Goal: Information Seeking & Learning: Learn about a topic

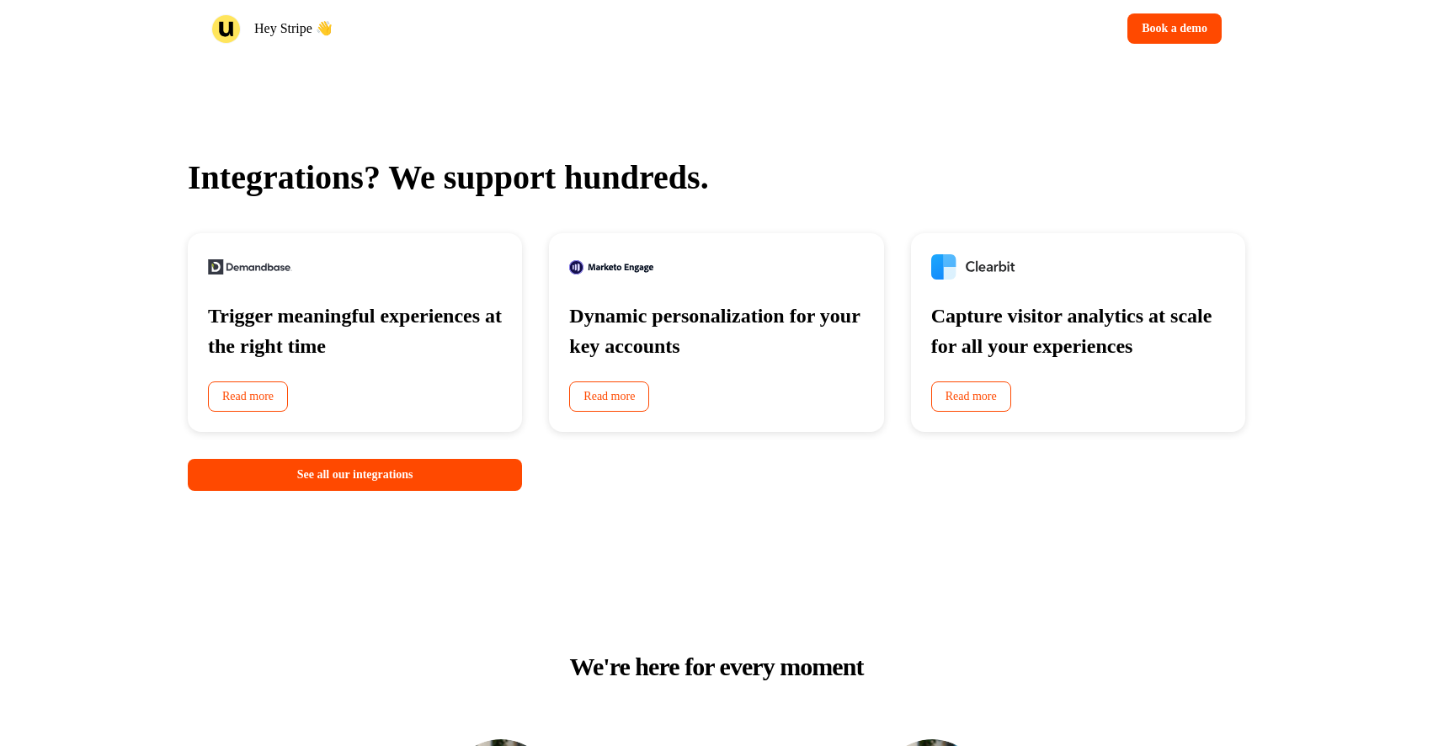
scroll to position [3422, 0]
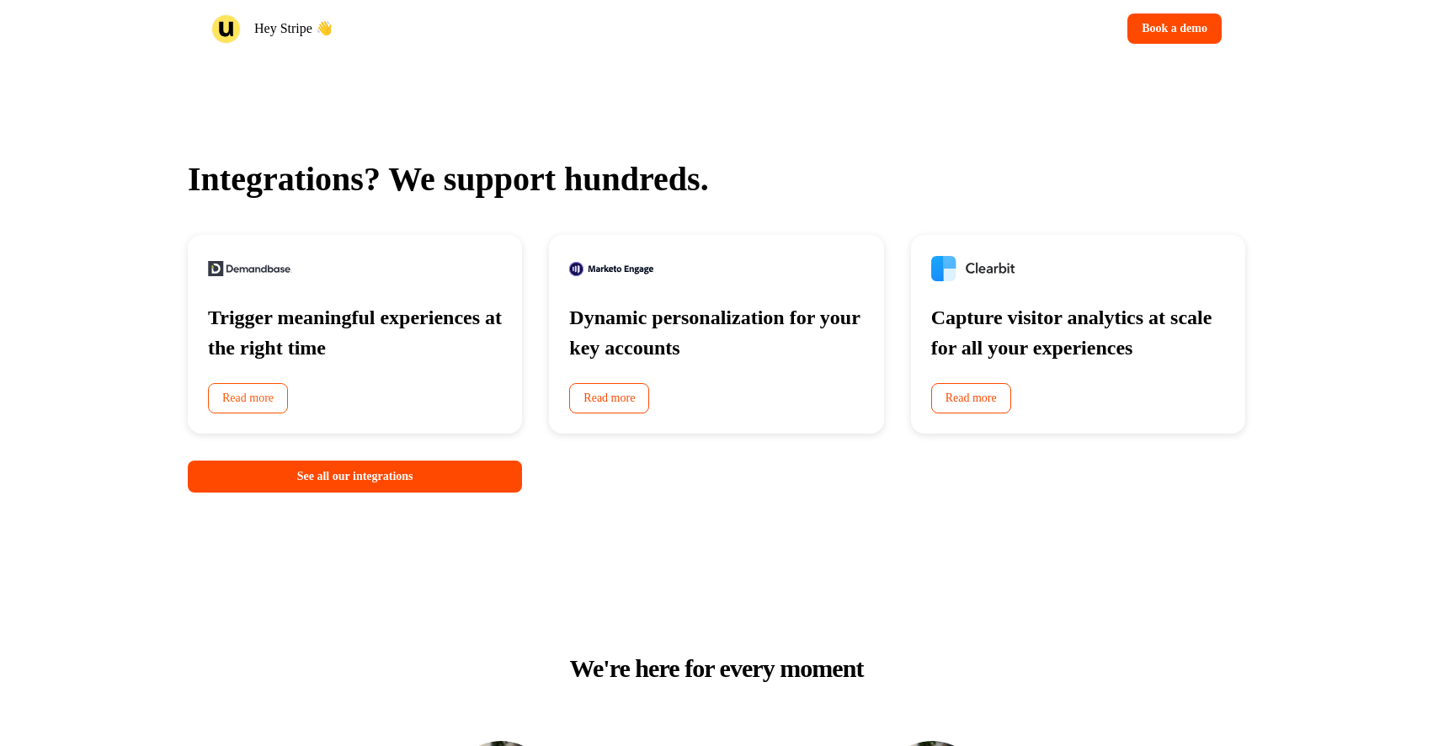
click at [245, 413] on link "Read more" at bounding box center [248, 398] width 80 height 30
click at [634, 413] on link "Read more" at bounding box center [609, 398] width 80 height 30
click at [156, 248] on div "Integrations? We support hundreds. Trigger meaningful experiences at the right …" at bounding box center [716, 323] width 1433 height 500
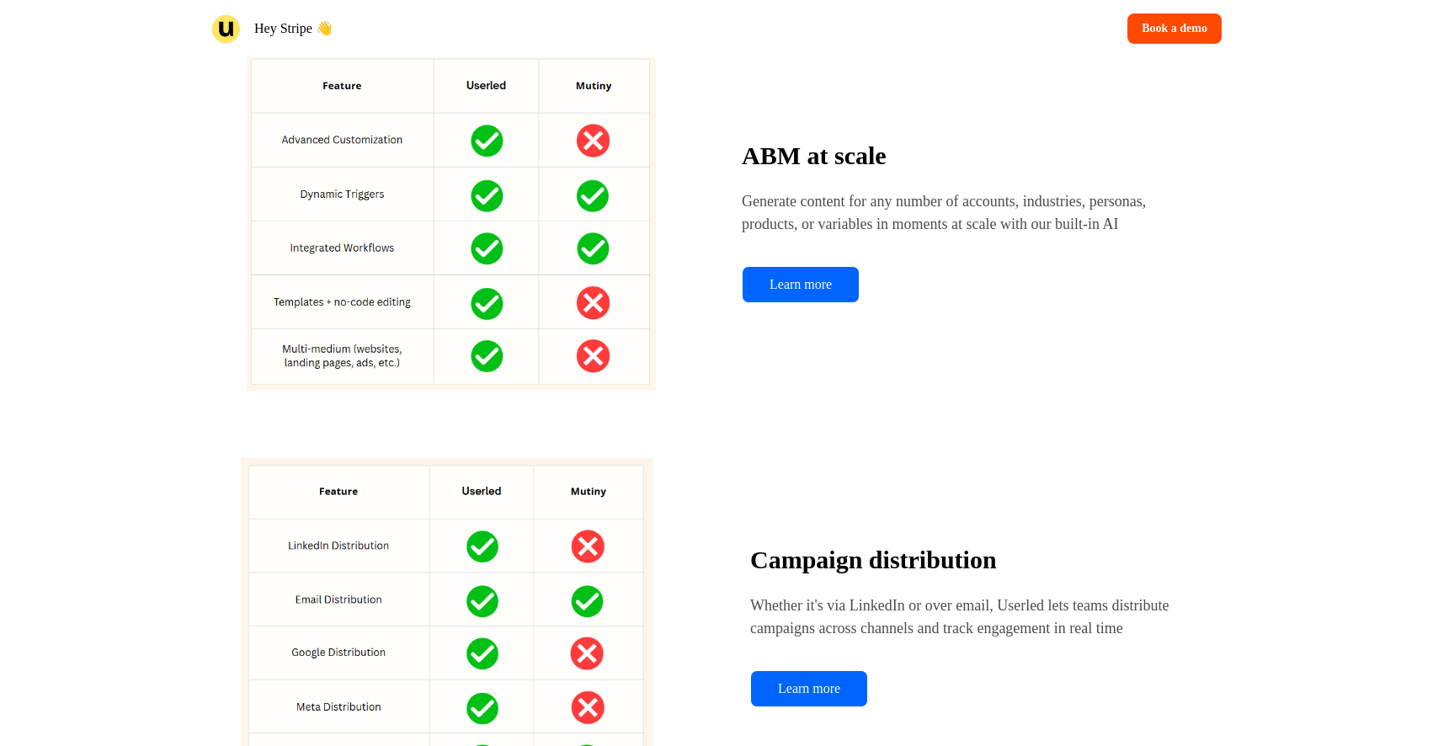
scroll to position [1461, 0]
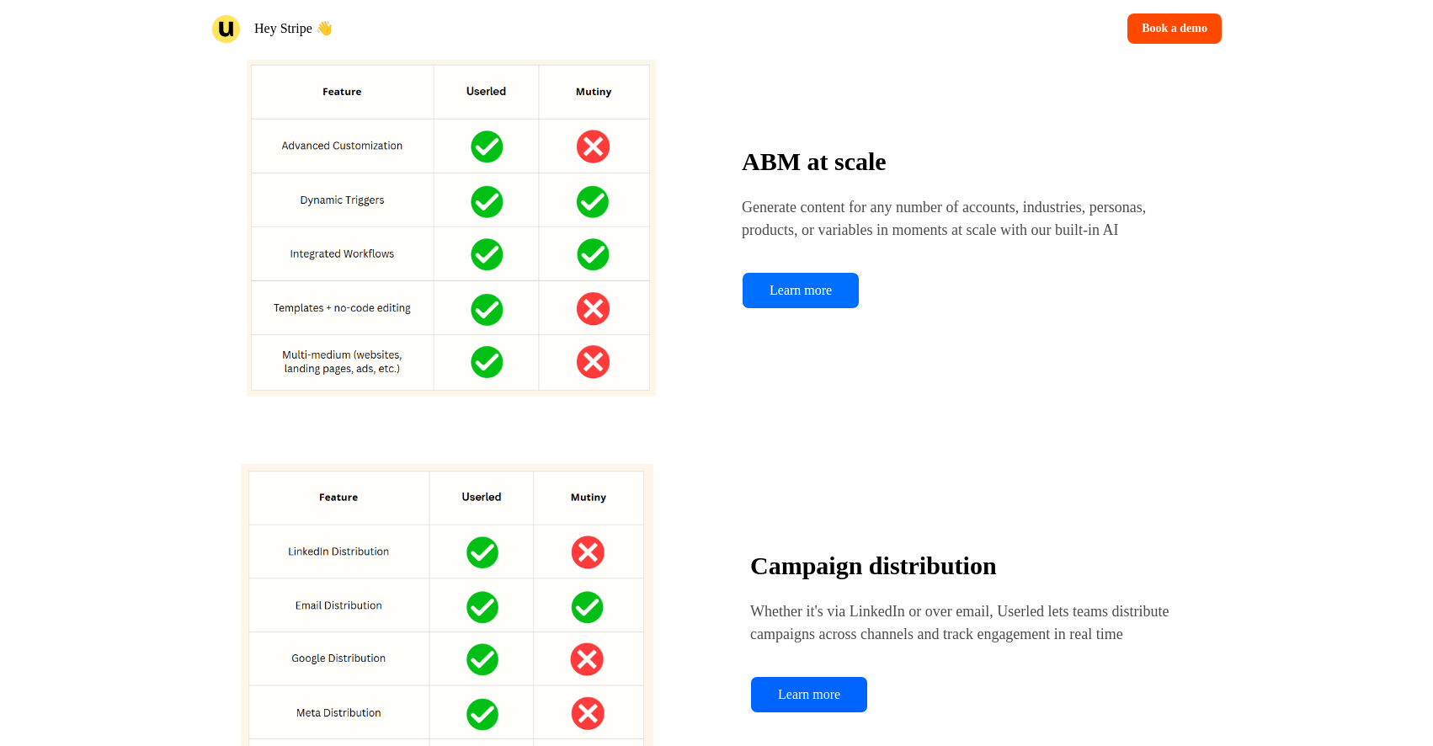
click at [806, 309] on link "Learn more" at bounding box center [801, 290] width 118 height 37
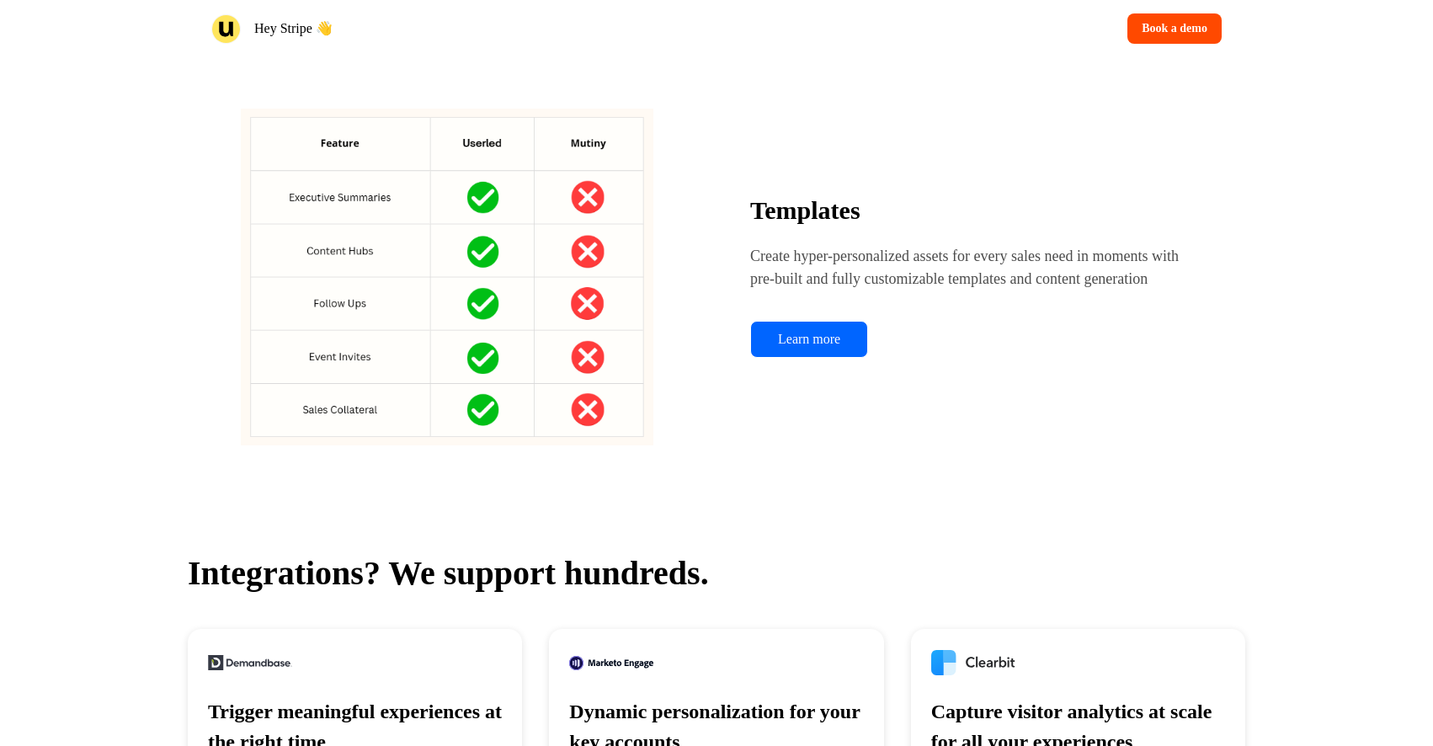
scroll to position [3023, 0]
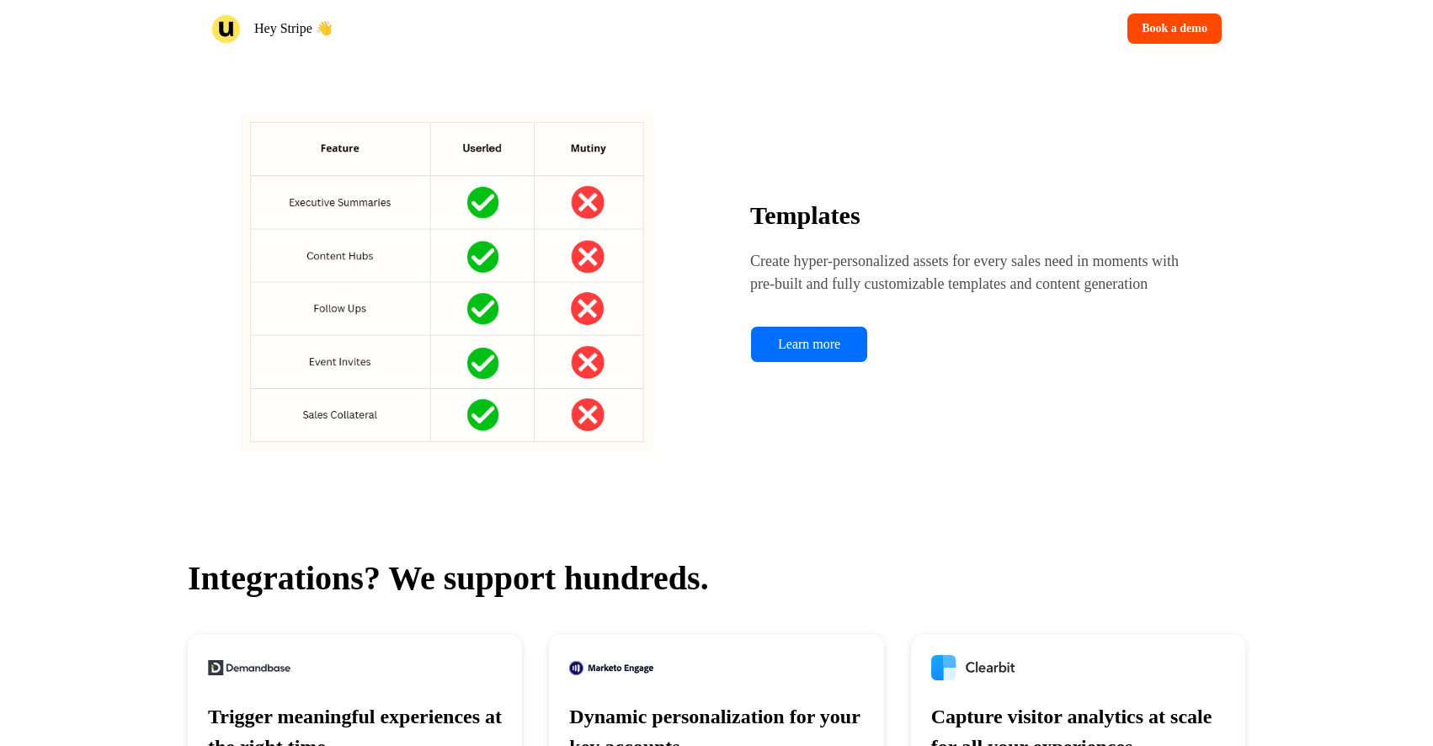
click at [824, 363] on link "Learn more" at bounding box center [809, 344] width 118 height 37
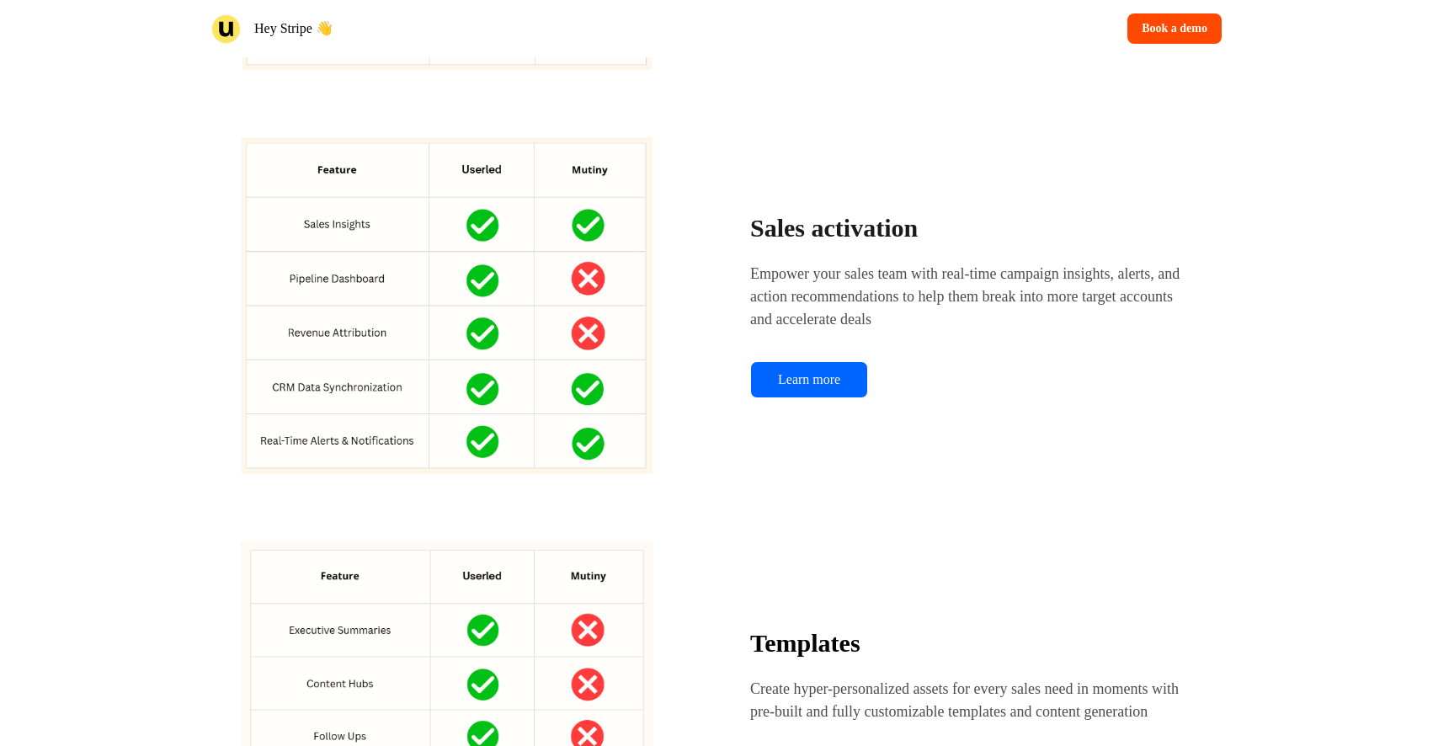
scroll to position [2589, 0]
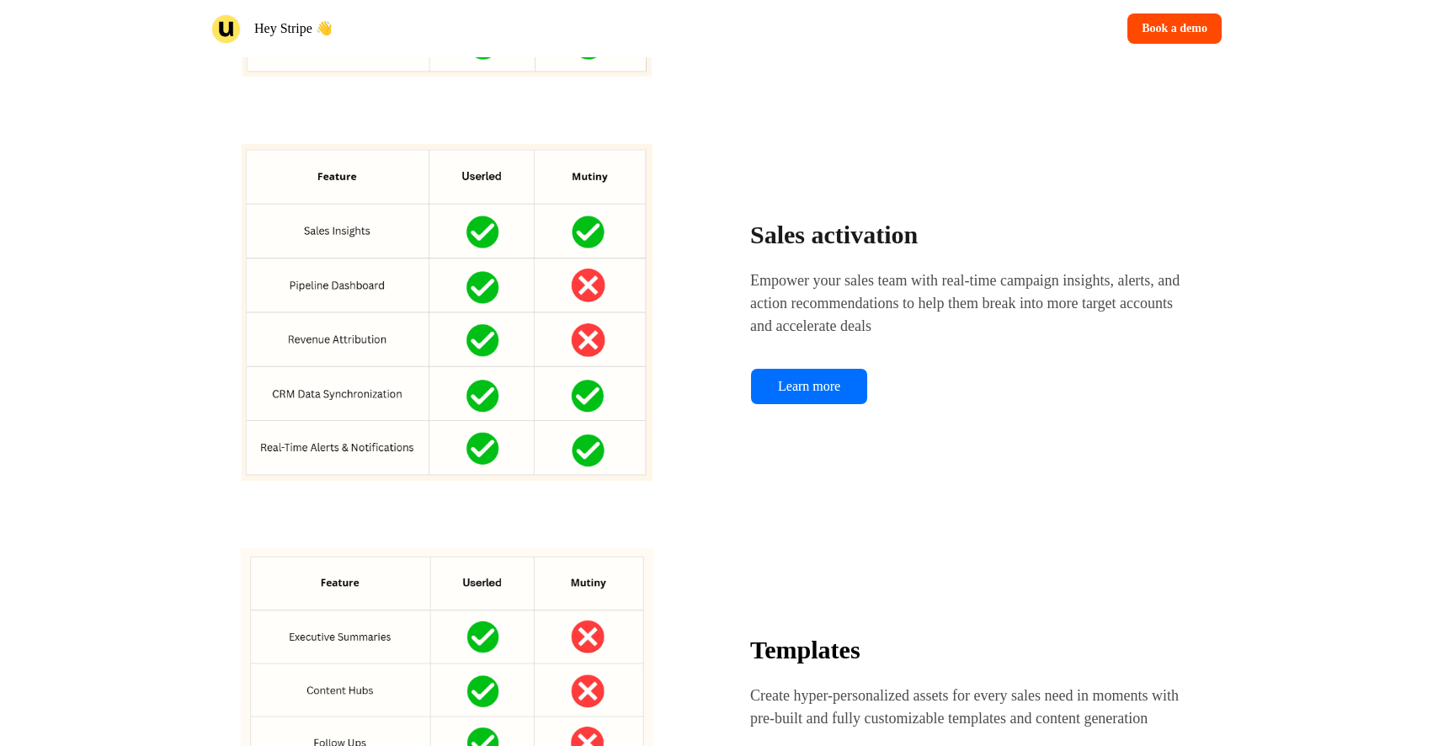
click at [803, 405] on link "Learn more" at bounding box center [809, 386] width 118 height 37
